Goal: Find specific page/section: Find specific page/section

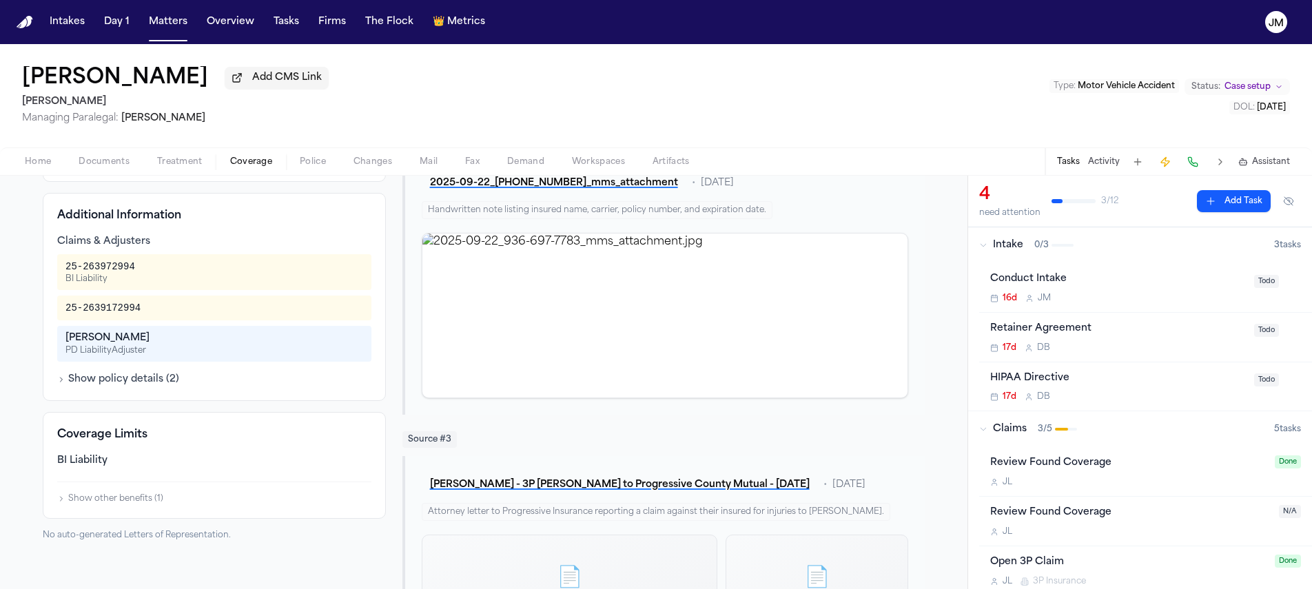
scroll to position [265, 0]
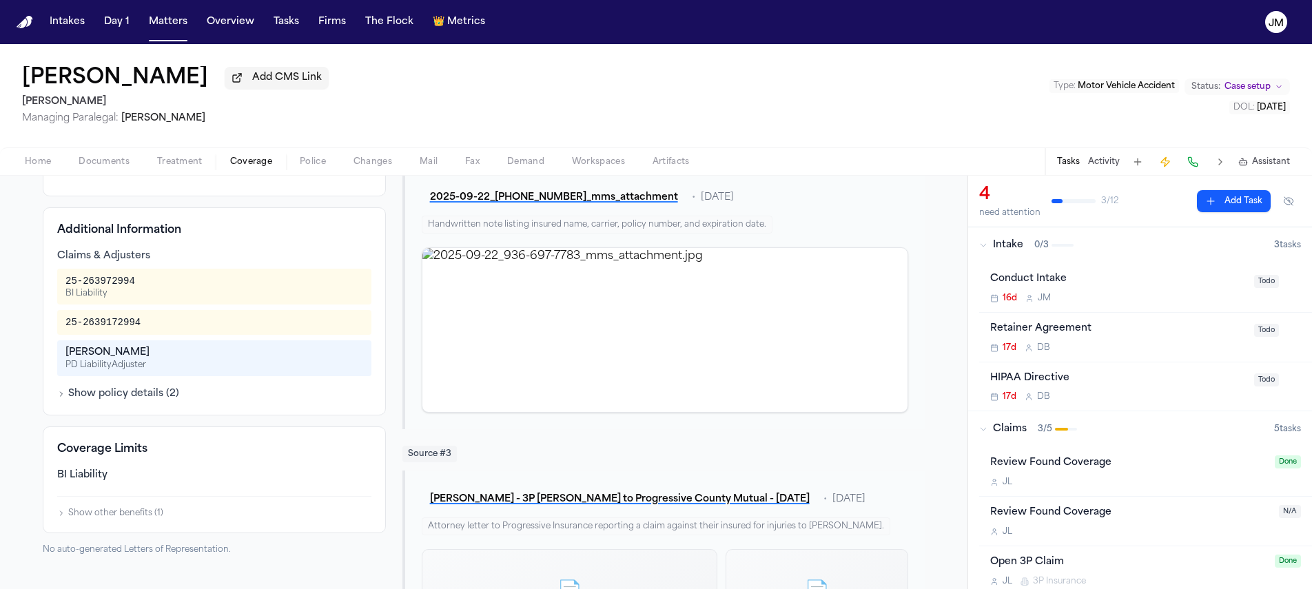
click at [45, 165] on span "Home" at bounding box center [38, 161] width 26 height 11
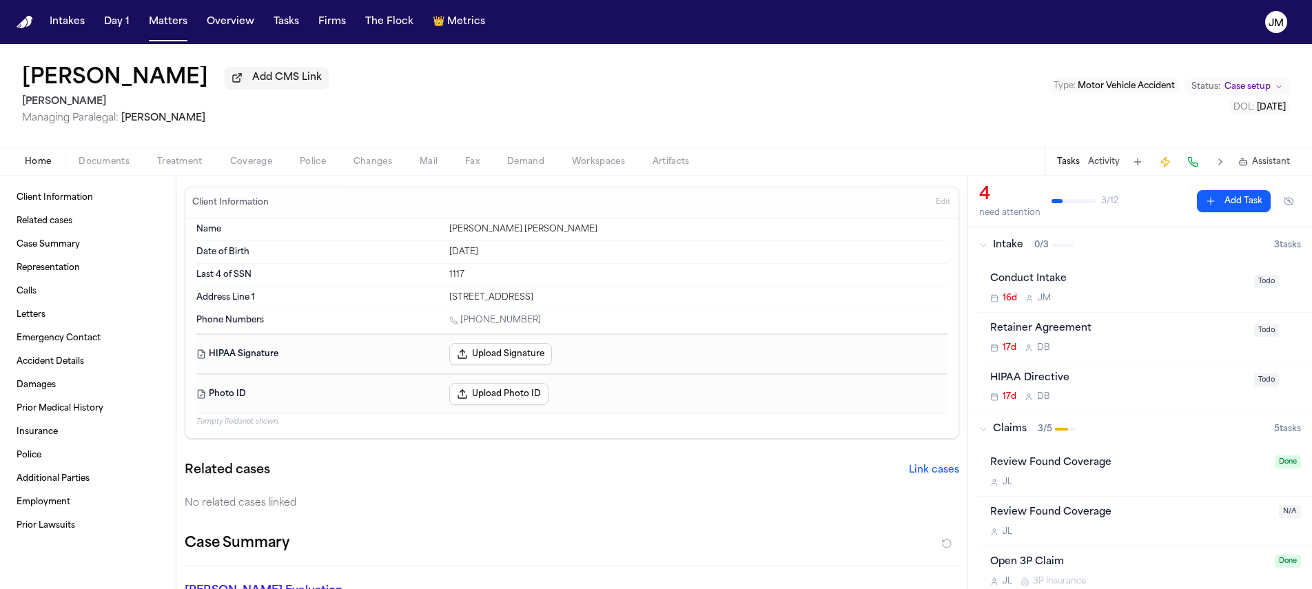
click at [101, 162] on span "Documents" at bounding box center [104, 161] width 51 height 11
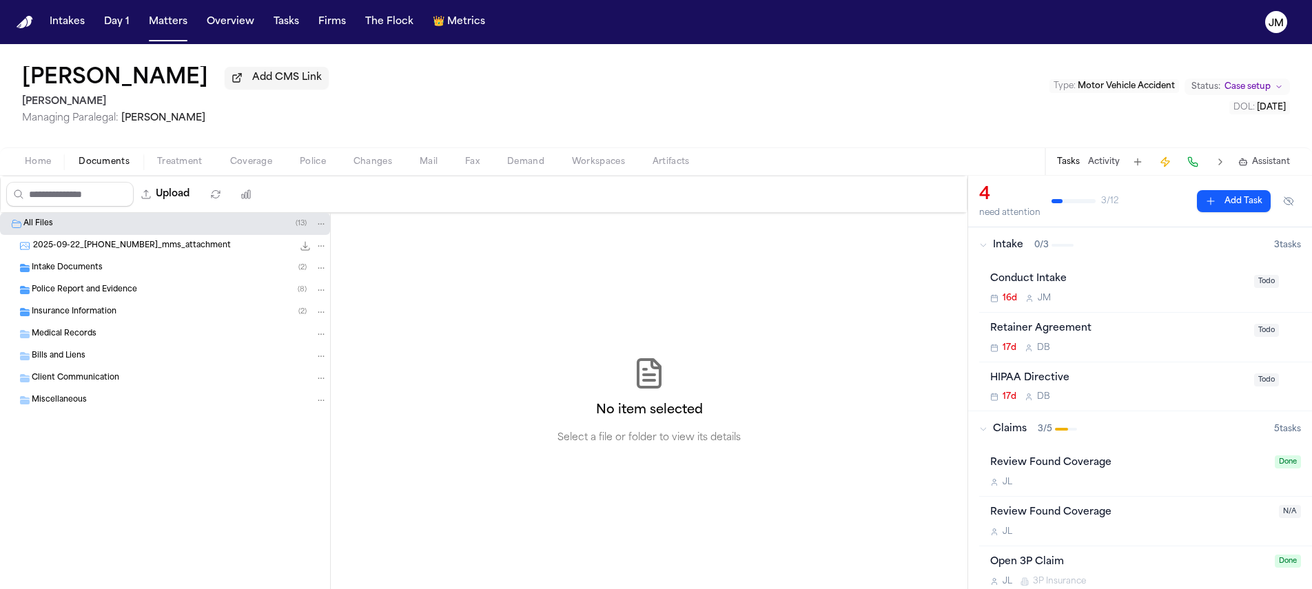
click at [64, 253] on div "2025-09-22_[PHONE_NUMBER]_mms_attachment 101.2 KB • JPG" at bounding box center [180, 246] width 294 height 14
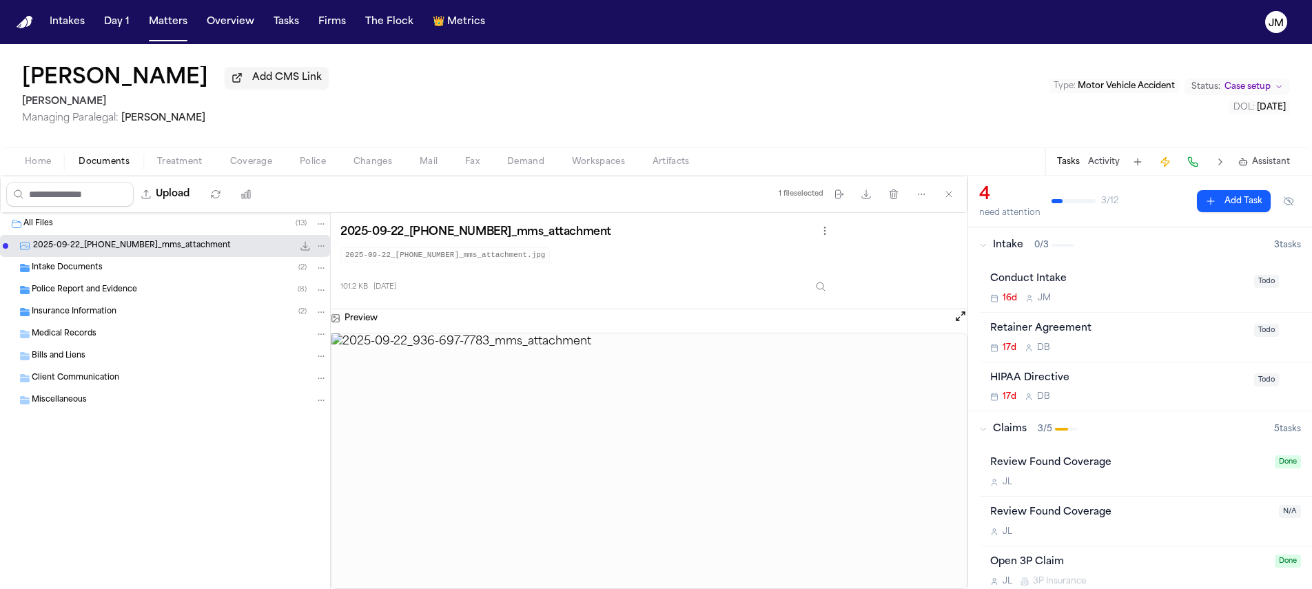
click at [68, 274] on div "Intake Documents ( 2 )" at bounding box center [180, 268] width 296 height 12
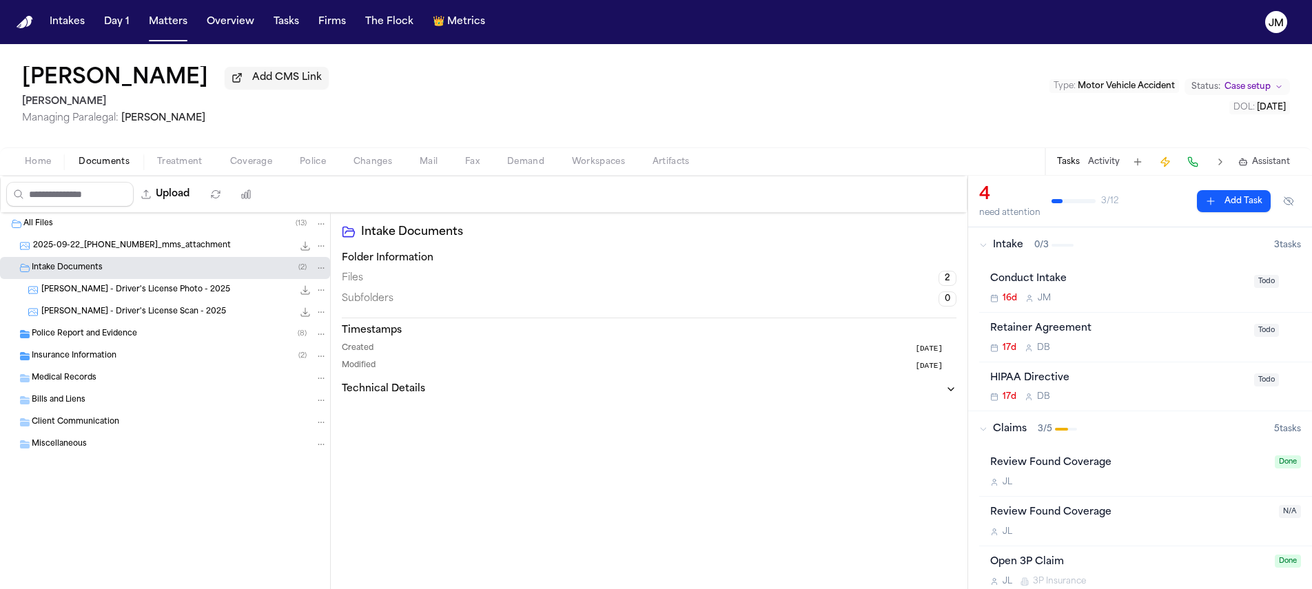
click at [86, 336] on span "Police Report and Evidence" at bounding box center [84, 335] width 105 height 12
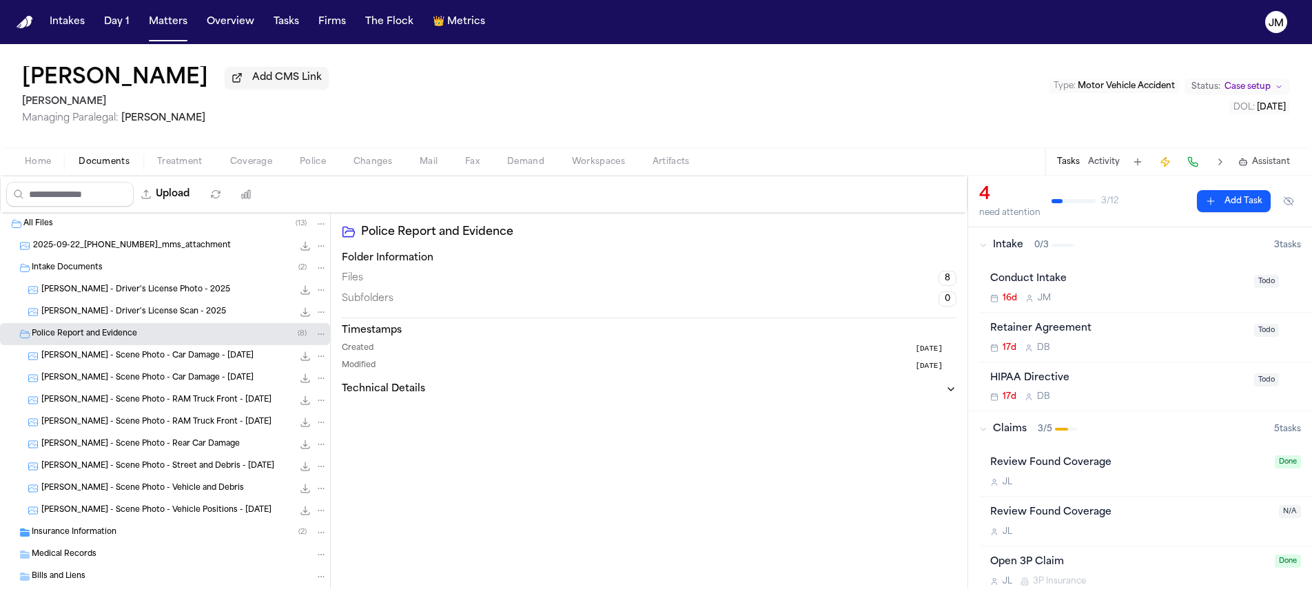
click at [112, 352] on div "[PERSON_NAME] - Scene Photo - Car Damage - [DATE] 32.9 KB • JPG" at bounding box center [184, 356] width 286 height 14
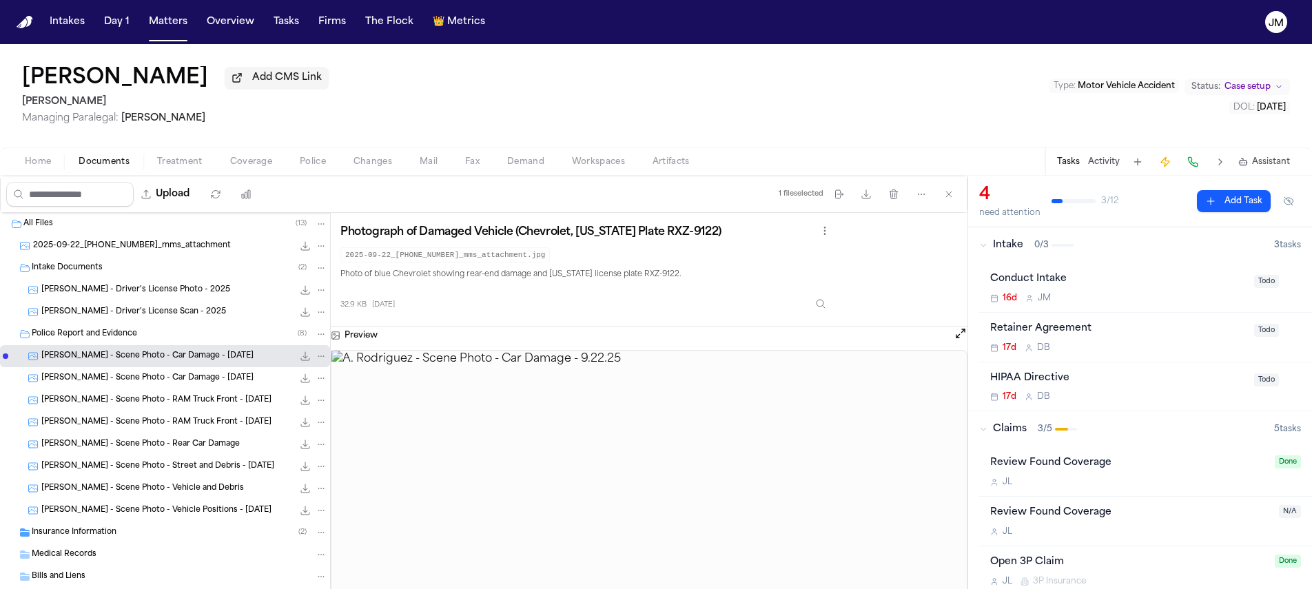
click at [203, 379] on span "[PERSON_NAME] - Scene Photo - Car Damage - [DATE]" at bounding box center [147, 379] width 212 height 12
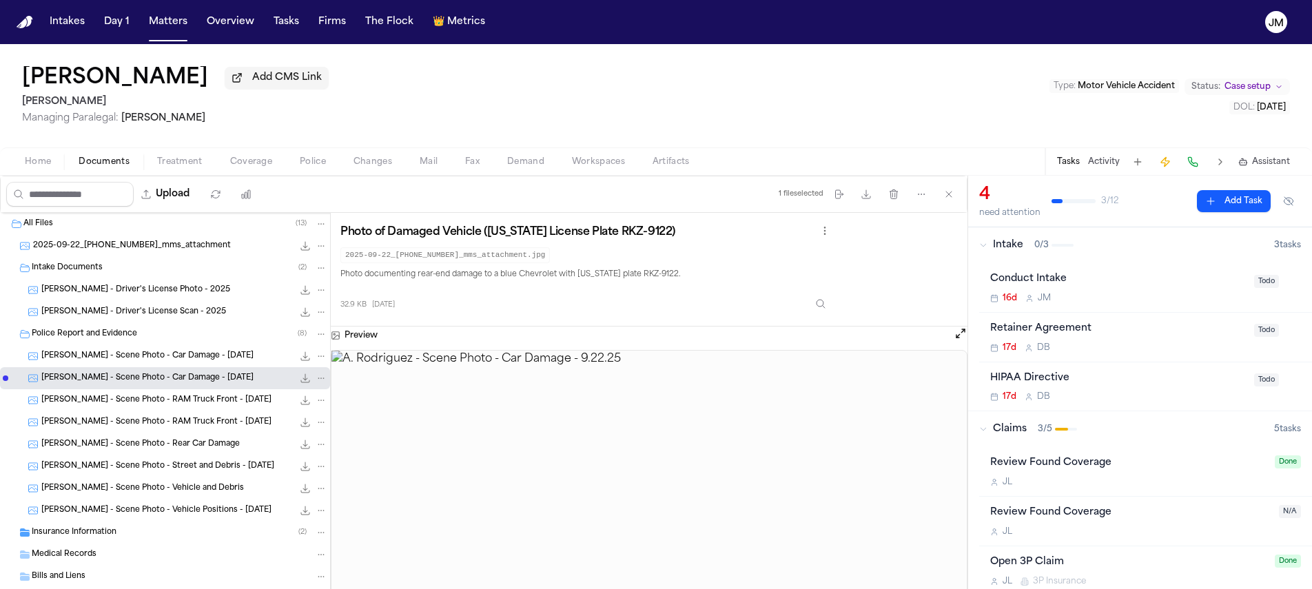
click at [202, 449] on span "[PERSON_NAME] - Scene Photo - Rear Car Damage" at bounding box center [140, 445] width 198 height 12
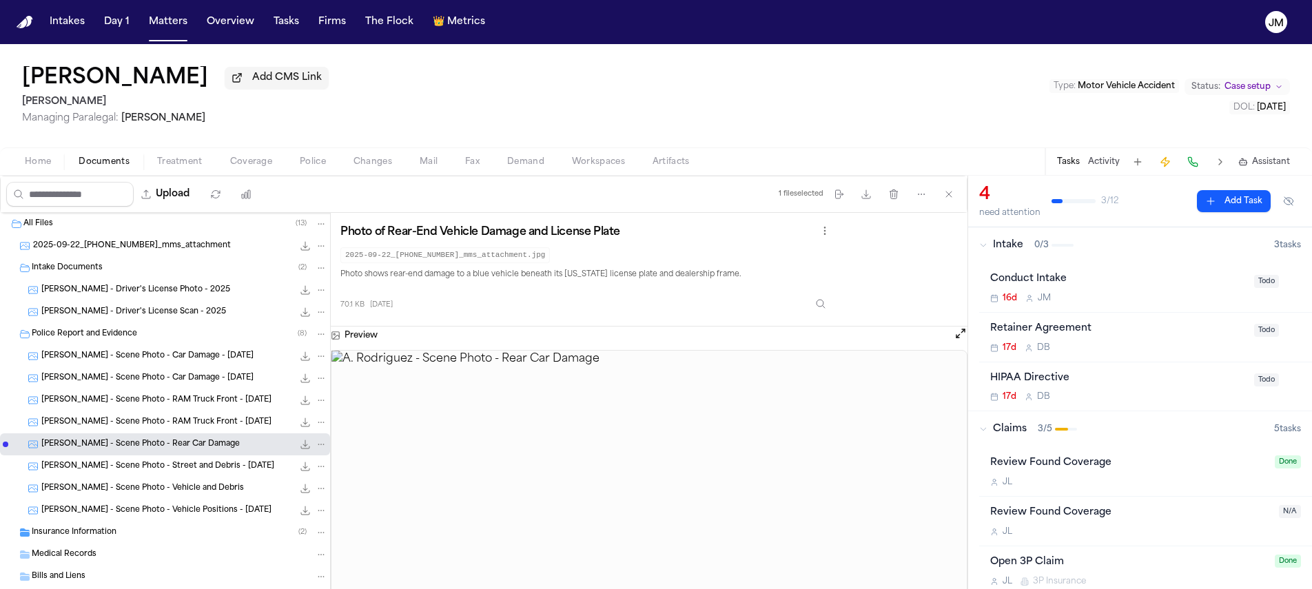
click at [170, 493] on span "[PERSON_NAME] - Scene Photo - Vehicle and Debris" at bounding box center [142, 489] width 203 height 12
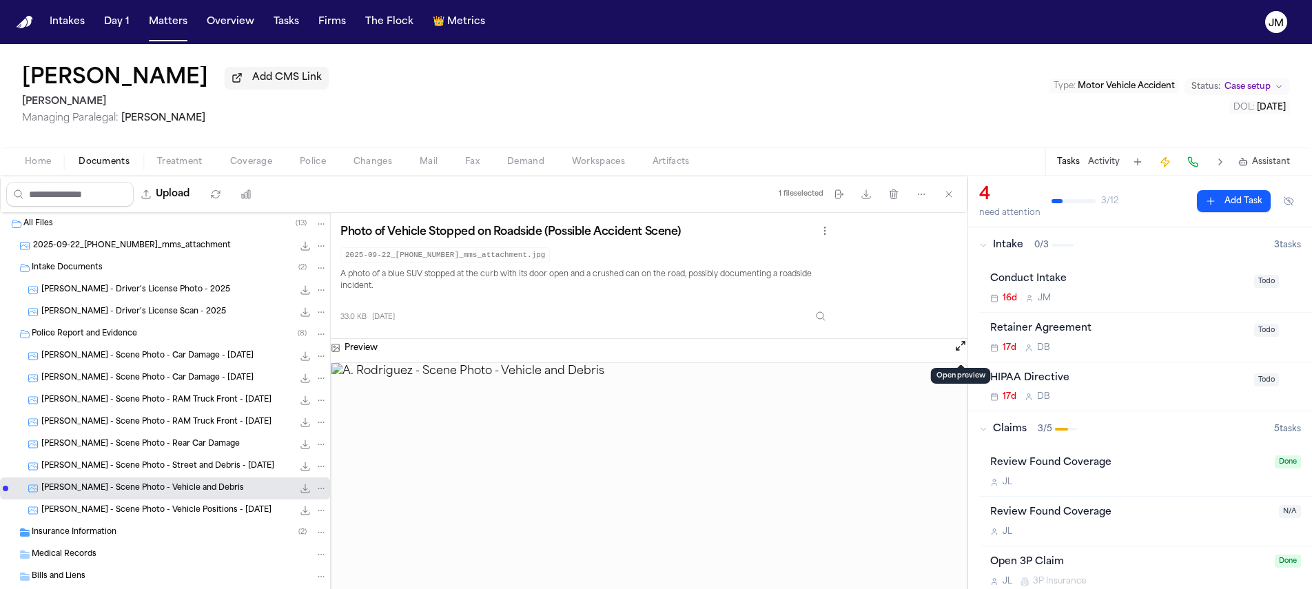
click at [956, 349] on button "Open preview" at bounding box center [961, 346] width 14 height 14
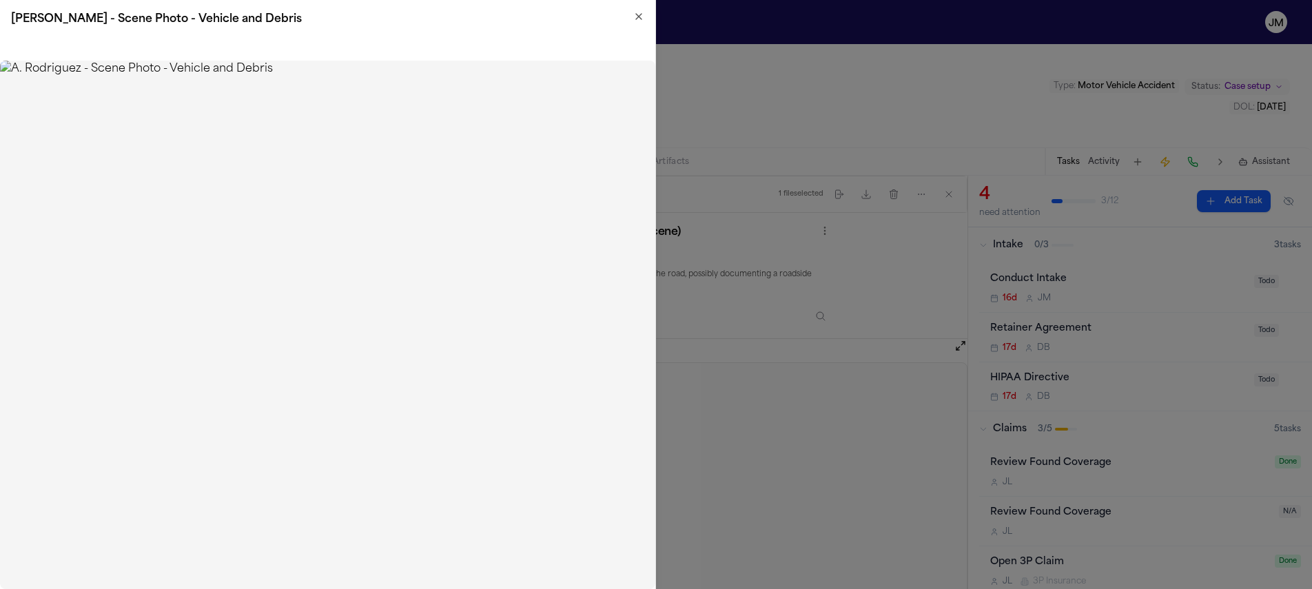
click at [640, 16] on icon "button" at bounding box center [638, 16] width 11 height 11
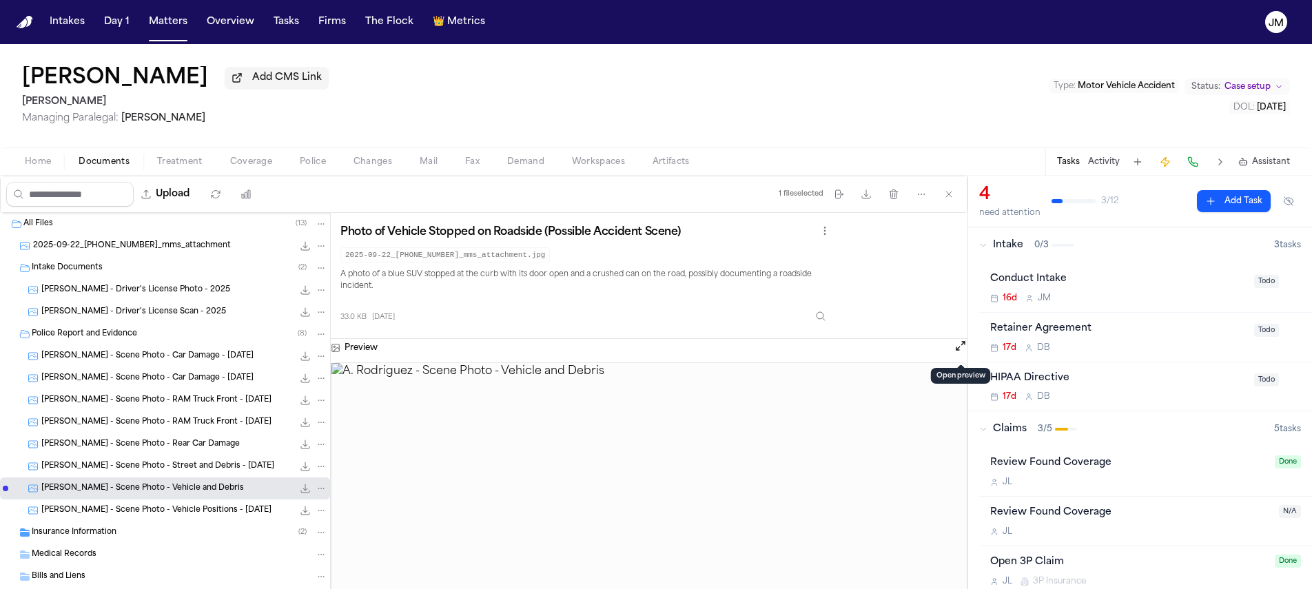
click at [169, 362] on span "[PERSON_NAME] - Scene Photo - Car Damage - [DATE]" at bounding box center [147, 357] width 212 height 12
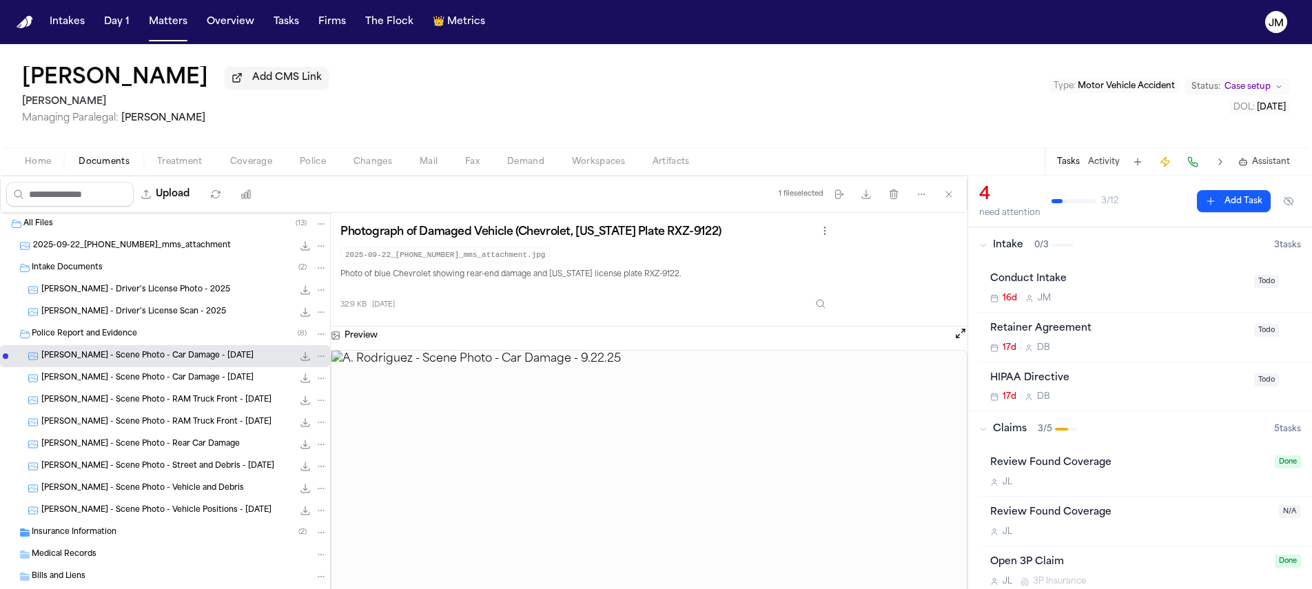
click at [194, 384] on span "[PERSON_NAME] - Scene Photo - Car Damage - [DATE]" at bounding box center [147, 379] width 212 height 12
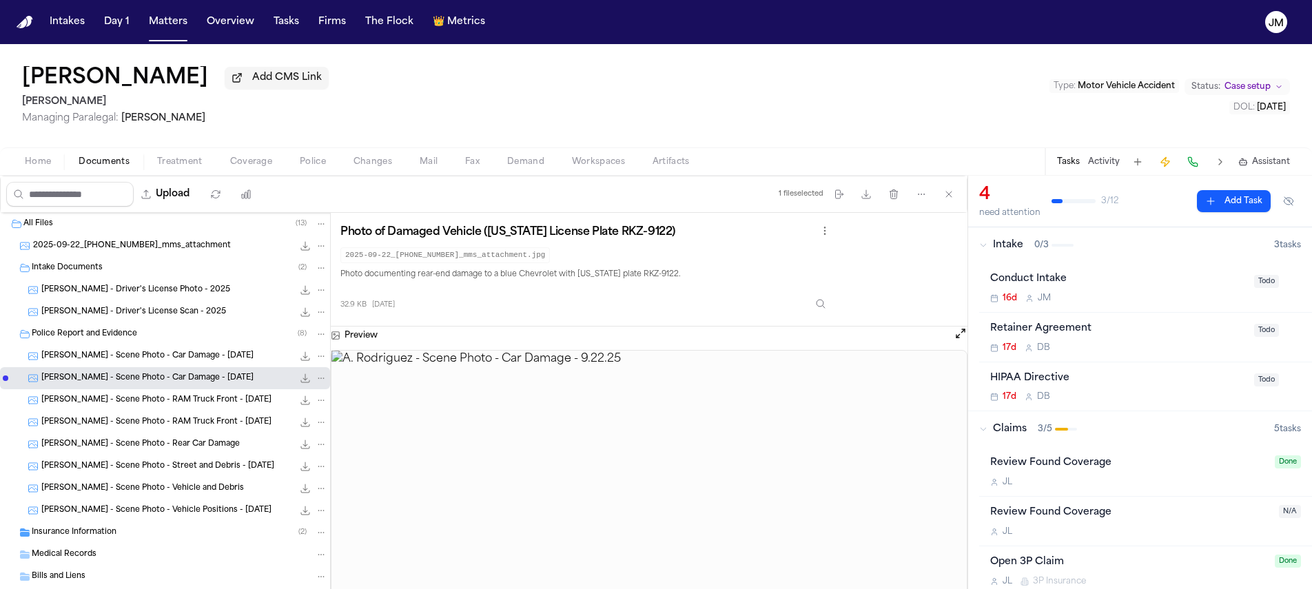
click at [49, 158] on span "Home" at bounding box center [38, 161] width 26 height 11
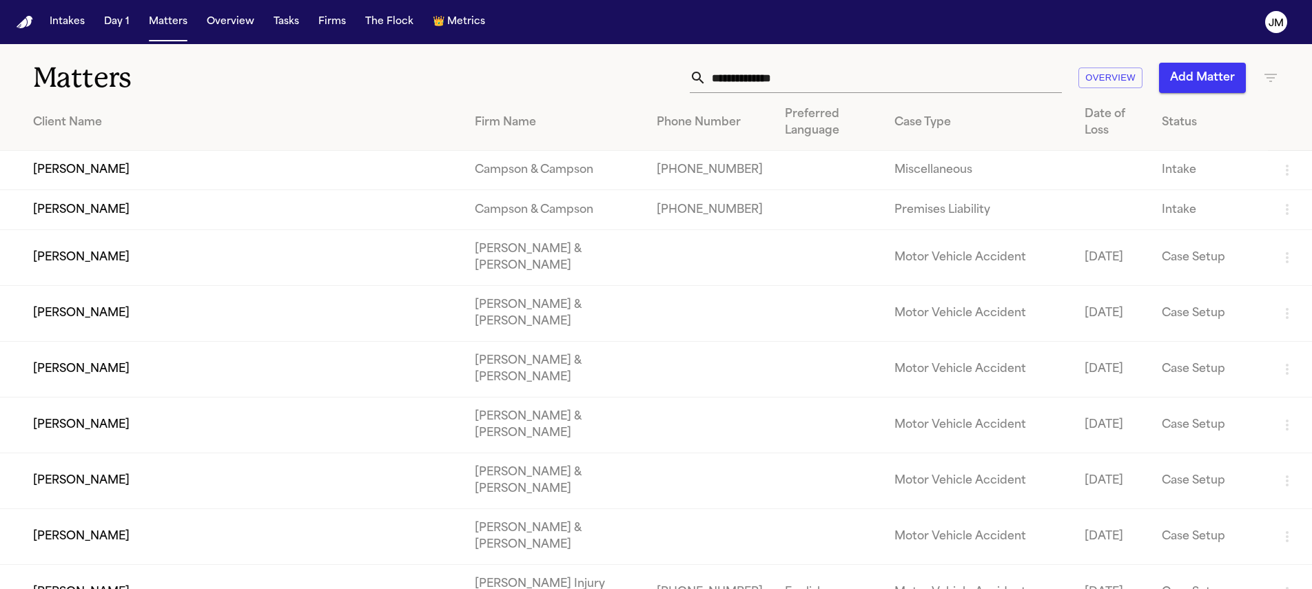
click at [777, 86] on input "text" at bounding box center [884, 78] width 356 height 30
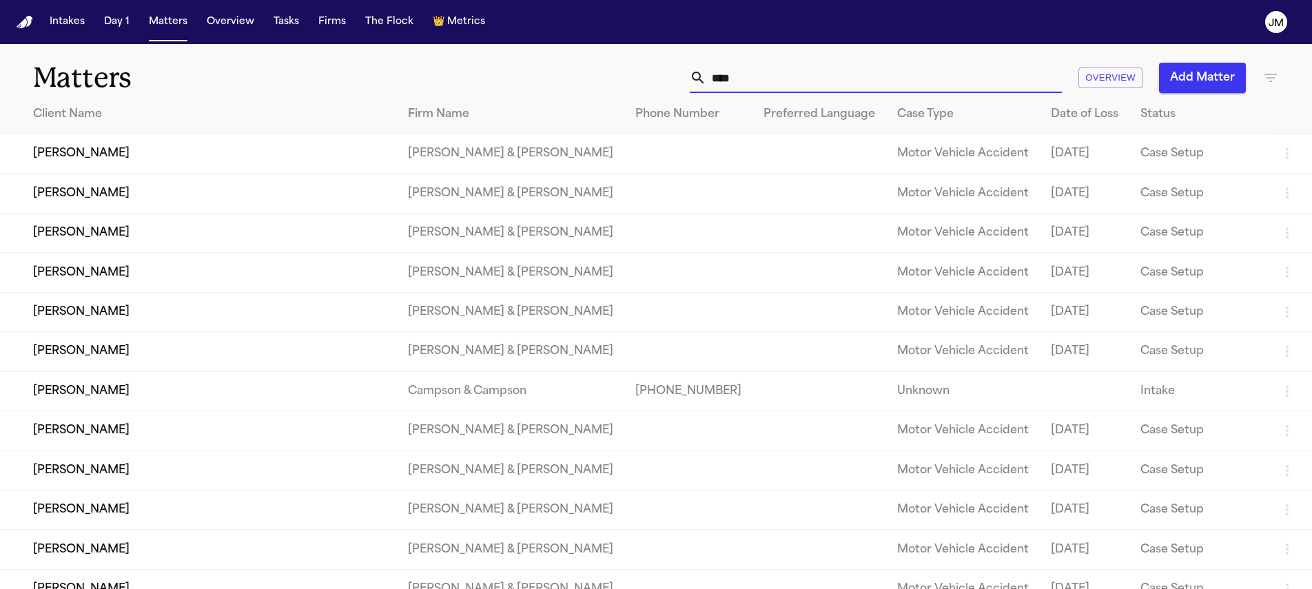
click at [751, 78] on input "****" at bounding box center [884, 78] width 356 height 30
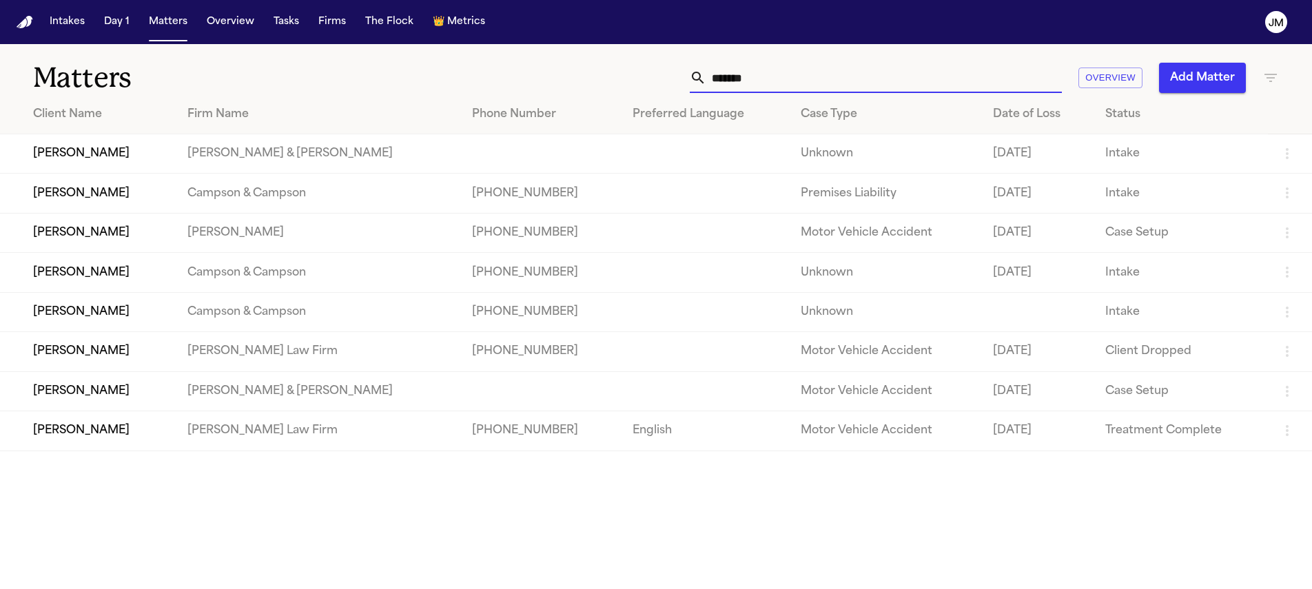
type input "*******"
click at [134, 249] on td "Charles Beck" at bounding box center [88, 232] width 176 height 39
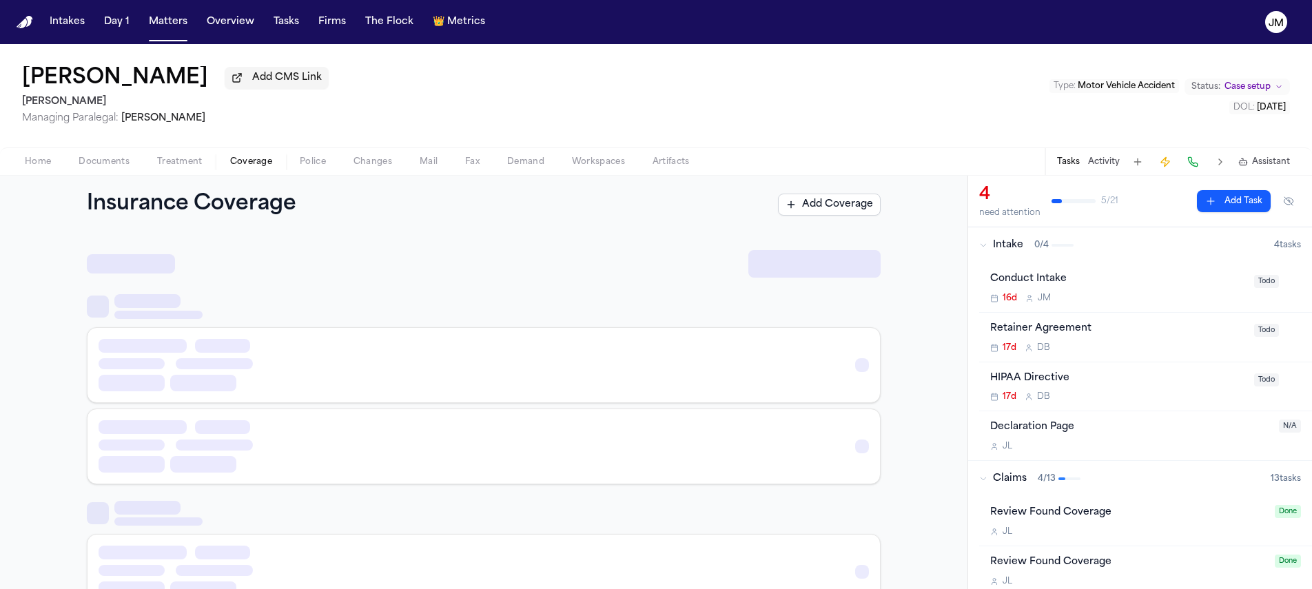
click at [236, 167] on span "Coverage" at bounding box center [251, 161] width 42 height 11
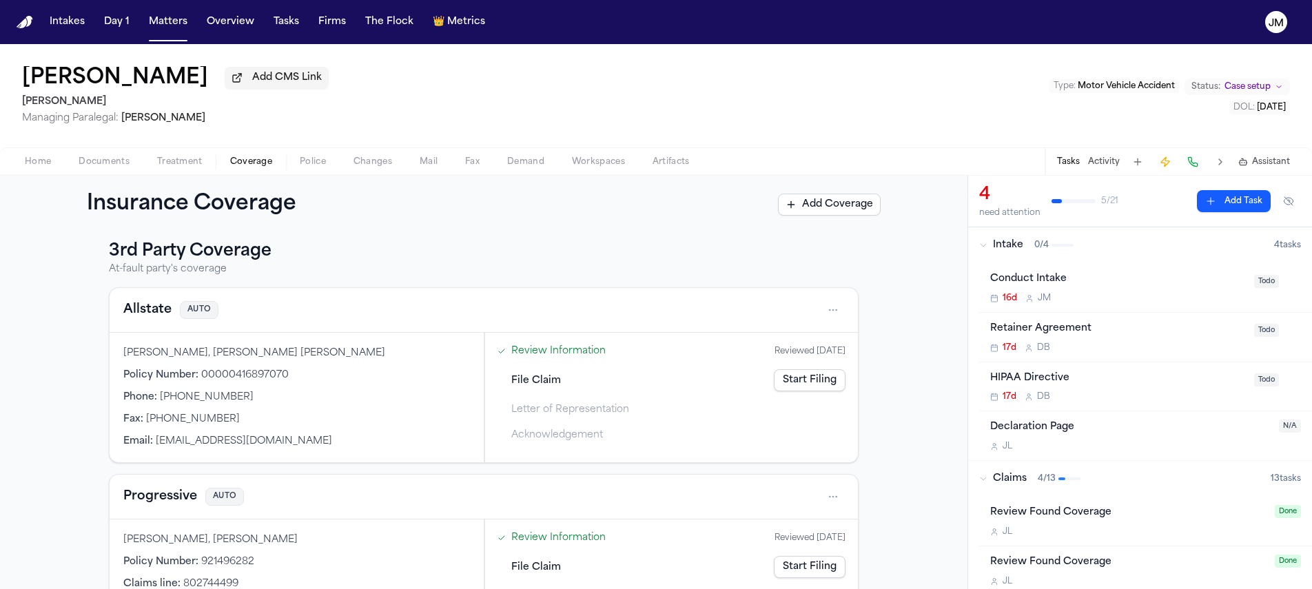
scroll to position [254, 0]
click at [834, 313] on html "Intakes Day 1 Matters Overview Tasks Firms The Flock 👑 Metrics JM Charles Beck …" at bounding box center [656, 294] width 1312 height 589
click at [799, 338] on div "View coverage details" at bounding box center [783, 346] width 103 height 36
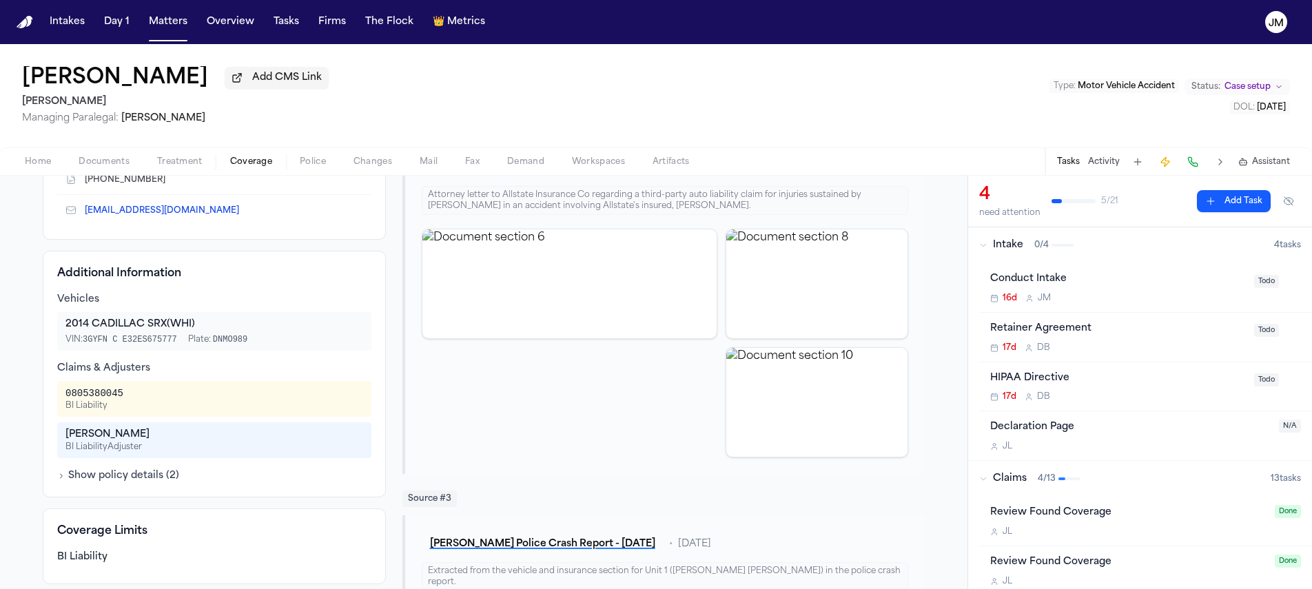
scroll to position [319, 0]
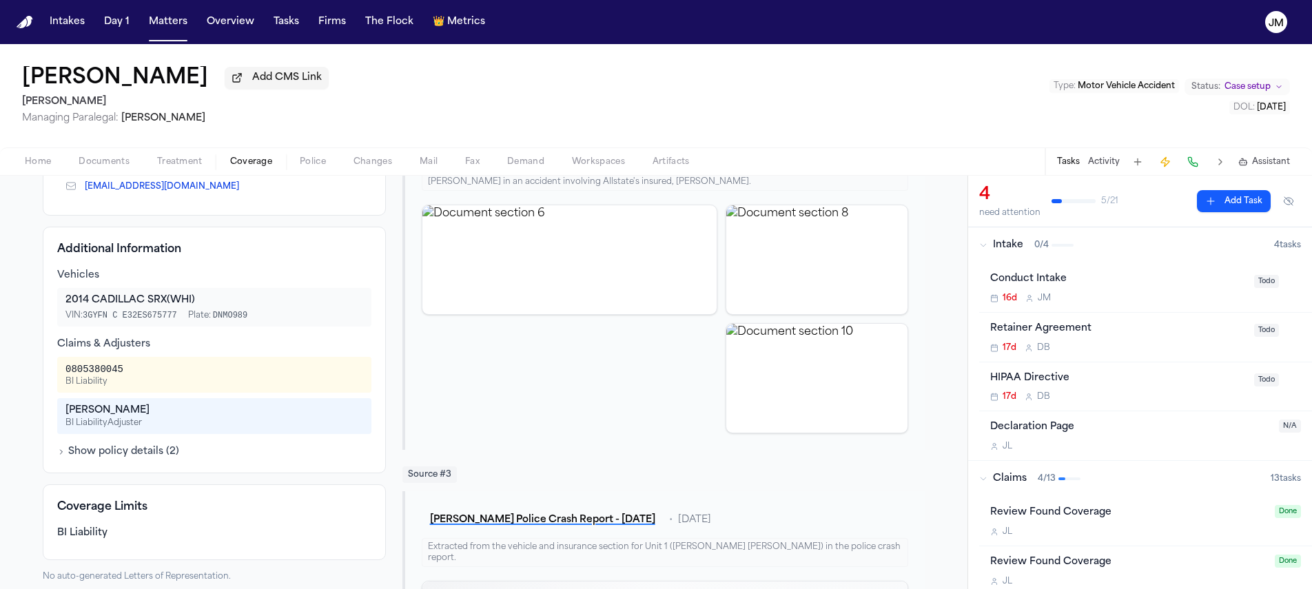
click at [44, 164] on span "Home" at bounding box center [38, 161] width 26 height 11
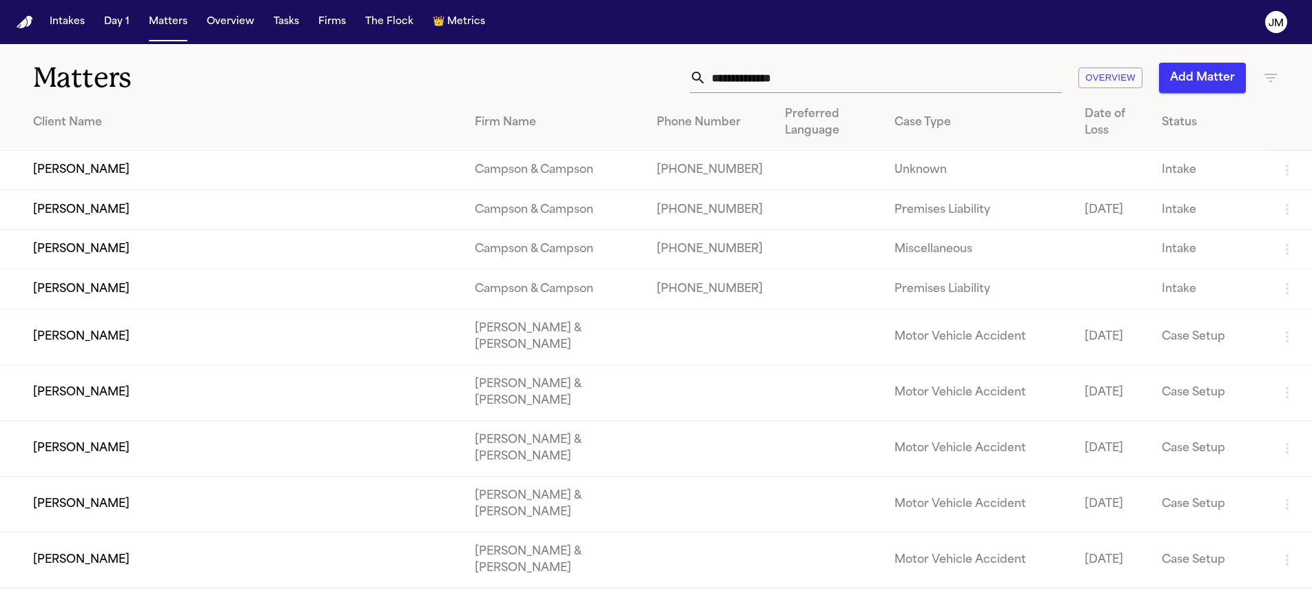
click at [783, 84] on input "text" at bounding box center [884, 78] width 356 height 30
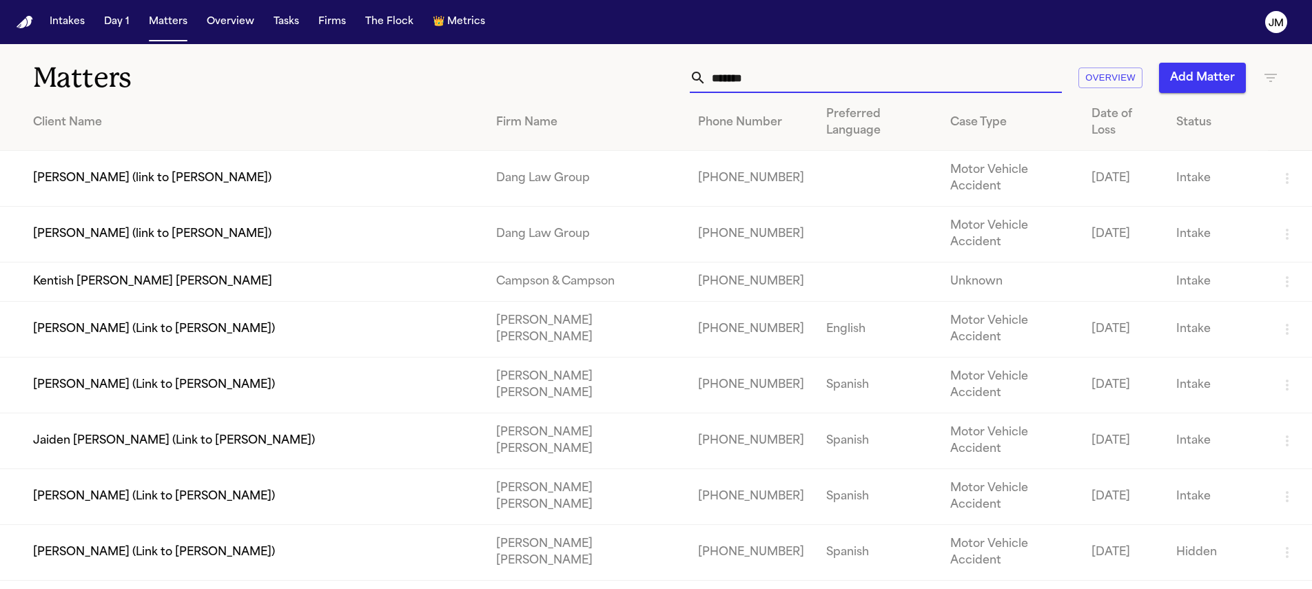
type input "*******"
click at [329, 413] on td "Jaiden Gael Herrera (Link to Melfis Herrera)" at bounding box center [242, 441] width 485 height 56
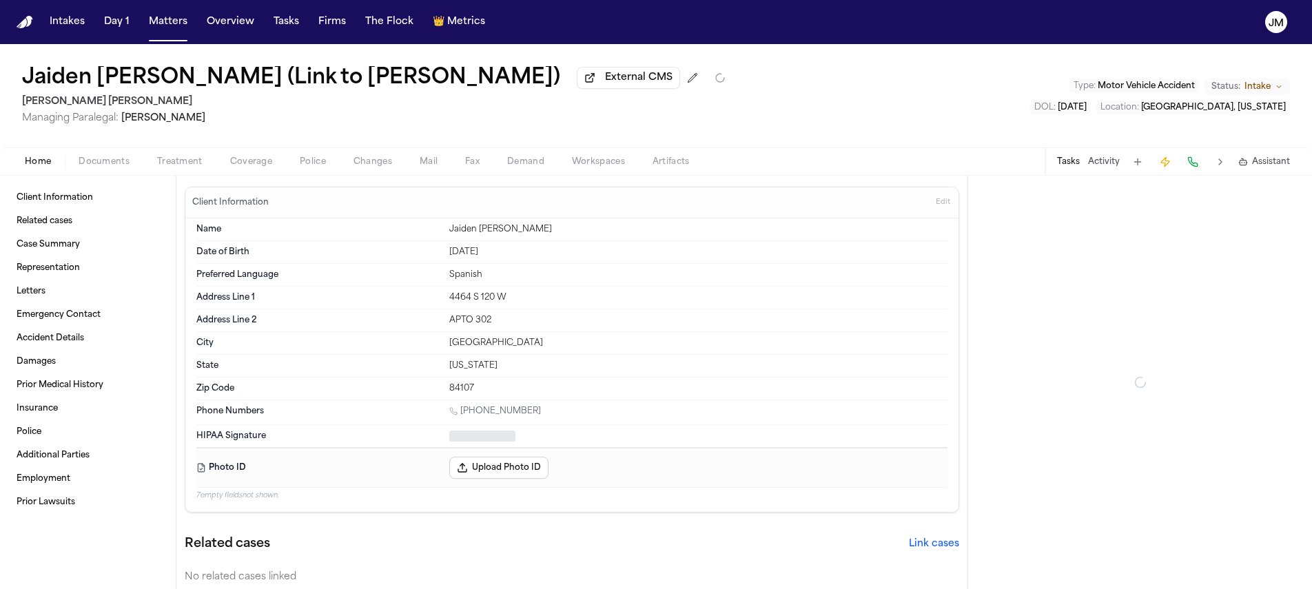
click at [247, 163] on span "Coverage" at bounding box center [251, 161] width 42 height 11
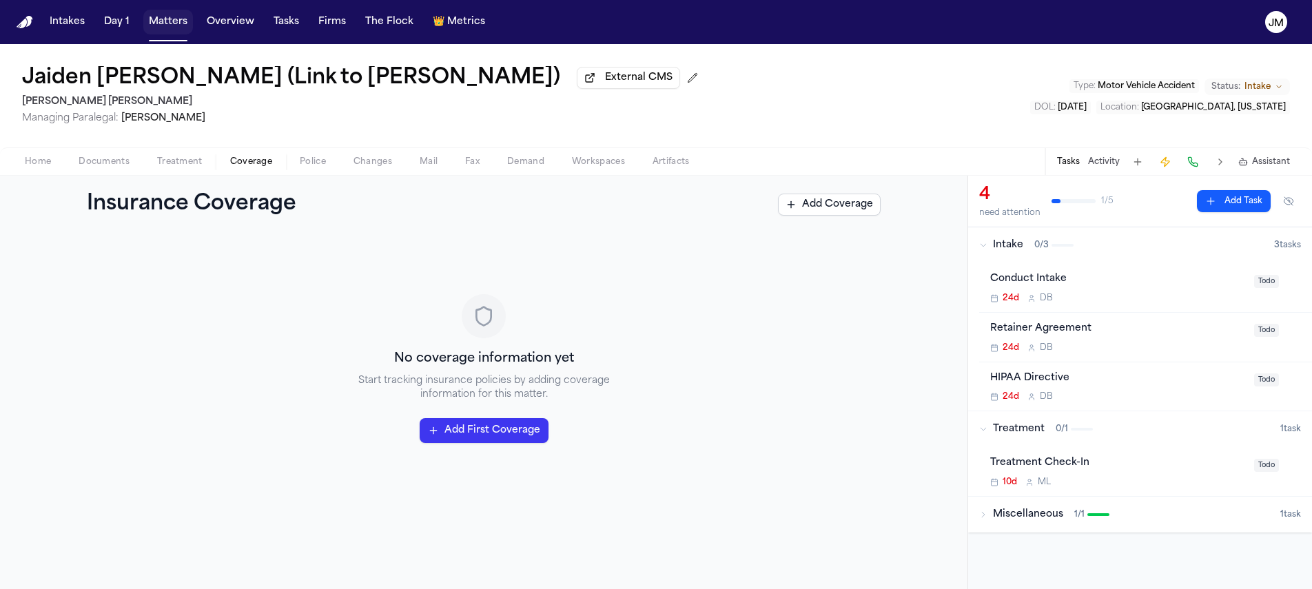
click at [163, 27] on button "Matters" at bounding box center [168, 22] width 50 height 25
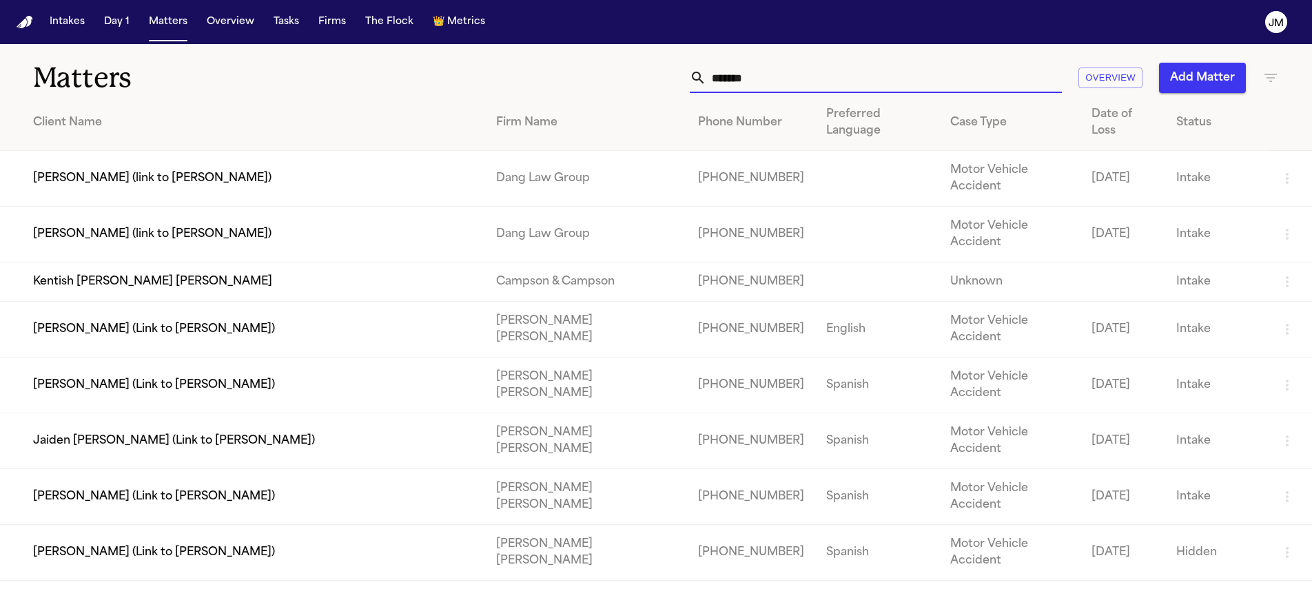
click at [787, 81] on input "*******" at bounding box center [884, 78] width 356 height 30
click at [785, 81] on input "*******" at bounding box center [884, 78] width 356 height 30
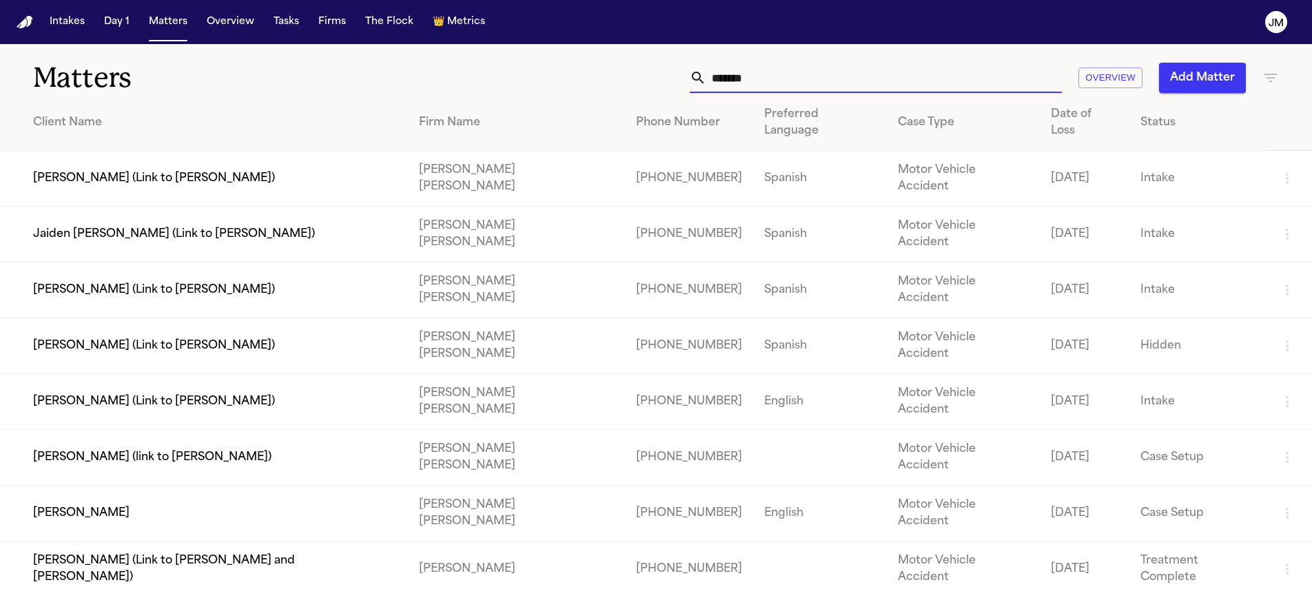
type input "******"
click at [116, 486] on td "Melfis Herrera" at bounding box center [204, 514] width 408 height 56
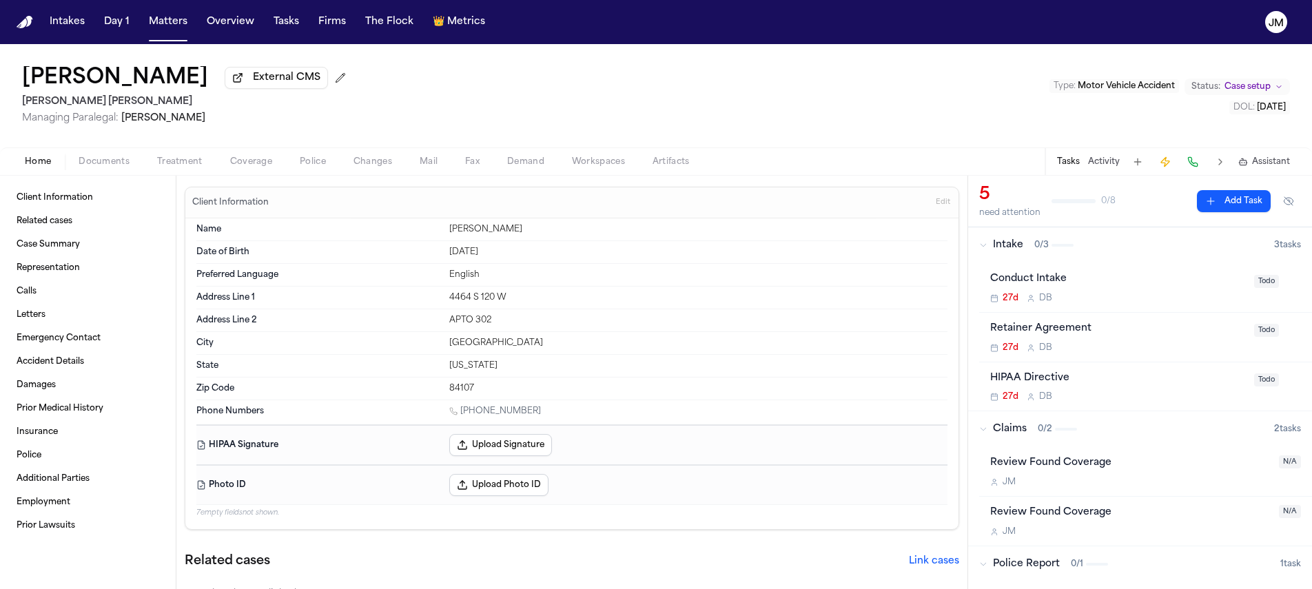
click at [264, 166] on span "Coverage" at bounding box center [251, 161] width 42 height 11
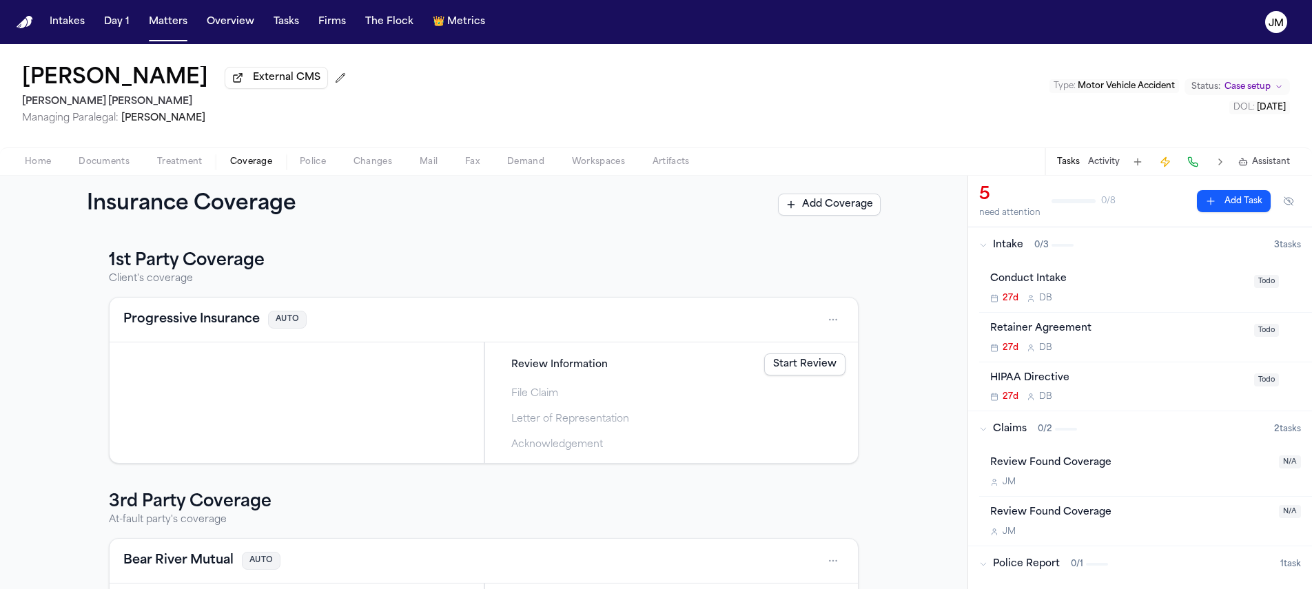
click at [47, 164] on span "Home" at bounding box center [38, 161] width 26 height 11
